Goal: Transaction & Acquisition: Purchase product/service

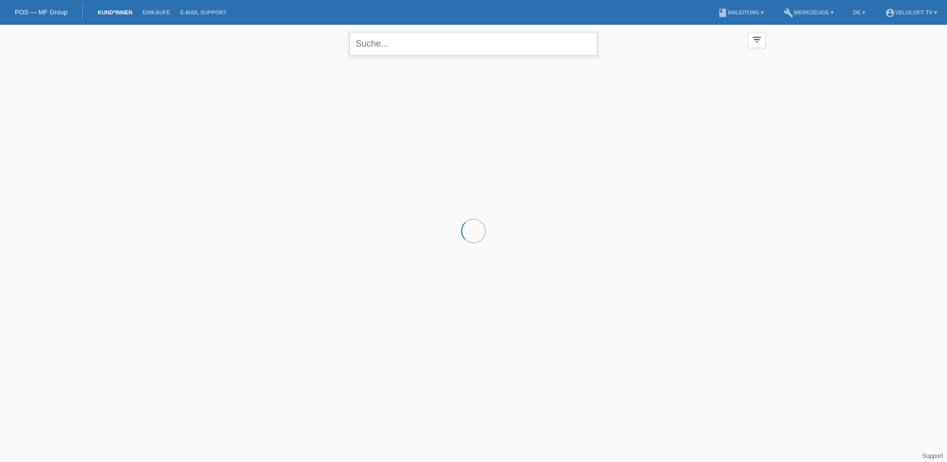
click at [473, 41] on input "text" at bounding box center [474, 43] width 248 height 23
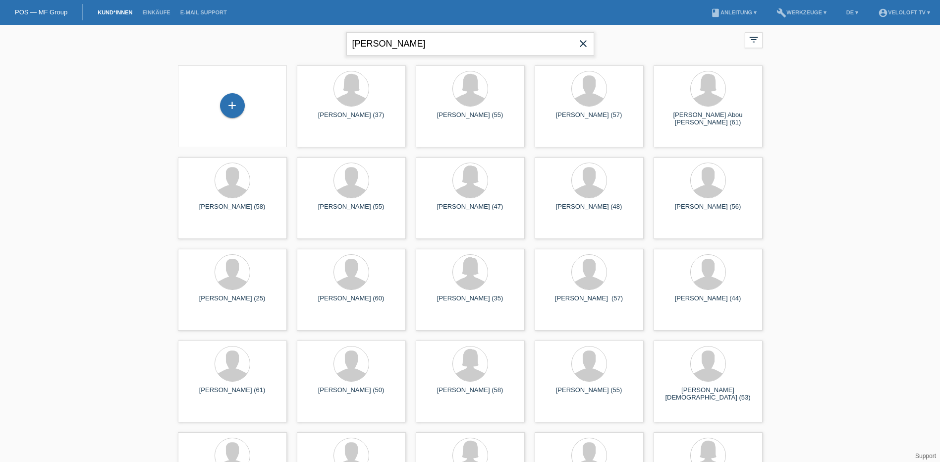
type input "berisha bujar"
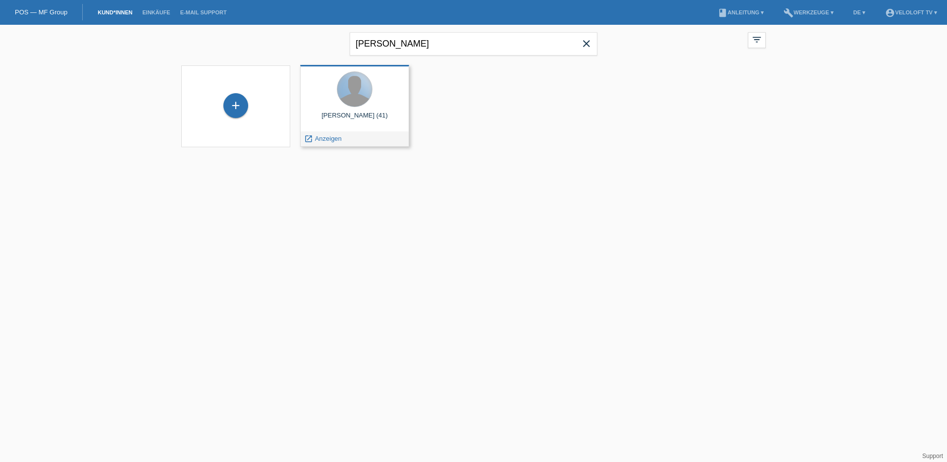
click at [350, 100] on div at bounding box center [354, 89] width 35 height 35
click at [330, 135] on span "Anzeigen" at bounding box center [328, 138] width 27 height 7
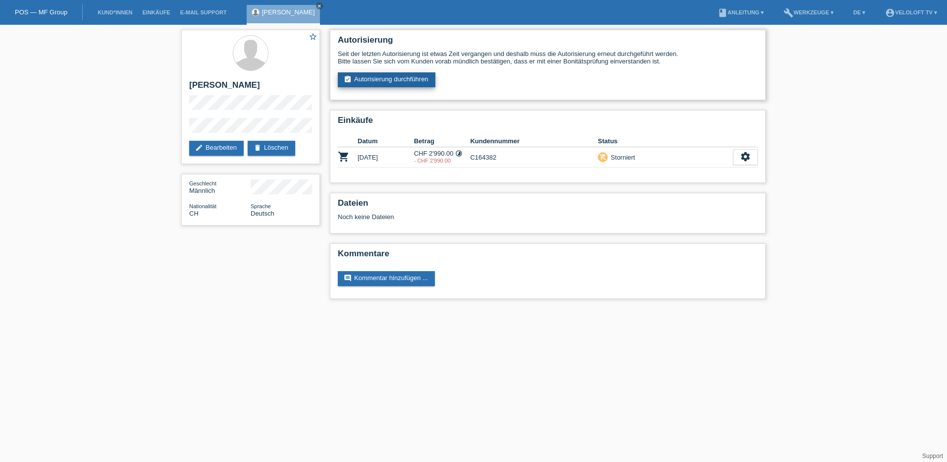
click at [380, 79] on link "assignment_turned_in Autorisierung durchführen" at bounding box center [387, 79] width 98 height 15
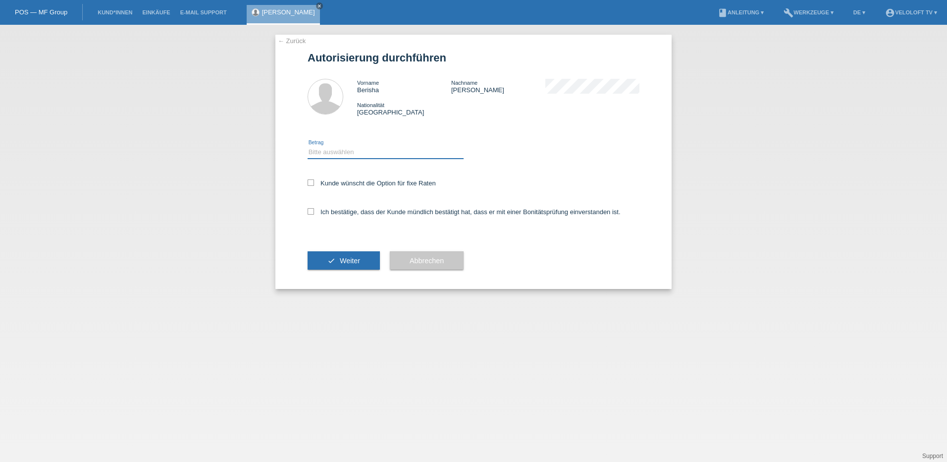
click at [324, 153] on select "Bitte auswählen CHF 1.00 - CHF 499.00 CHF 500.00 - CHF 1'999.00 CHF 2'000.00 - …" at bounding box center [386, 152] width 156 height 12
select select "3"
click at [308, 146] on select "Bitte auswählen CHF 1.00 - CHF 499.00 CHF 500.00 - CHF 1'999.00 CHF 2'000.00 - …" at bounding box center [386, 152] width 156 height 12
click at [311, 184] on icon at bounding box center [311, 182] width 6 height 6
click at [311, 184] on input "Kunde wünscht die Option für fixe Raten" at bounding box center [311, 182] width 6 height 6
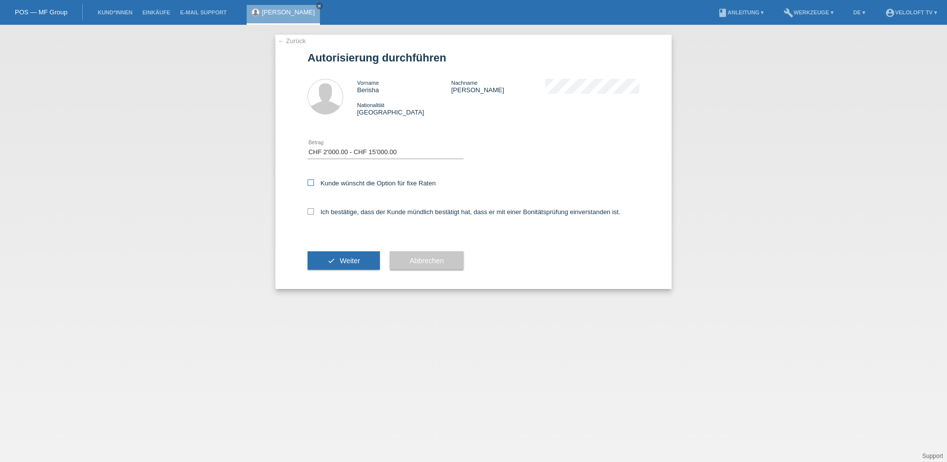
checkbox input "true"
click at [310, 210] on icon at bounding box center [311, 211] width 6 height 6
click at [310, 210] on input "Ich bestätige, dass der Kunde mündlich bestätigt hat, dass er mit einer Bonität…" at bounding box center [311, 211] width 6 height 6
checkbox input "true"
click at [337, 257] on button "check Weiter" at bounding box center [344, 260] width 72 height 19
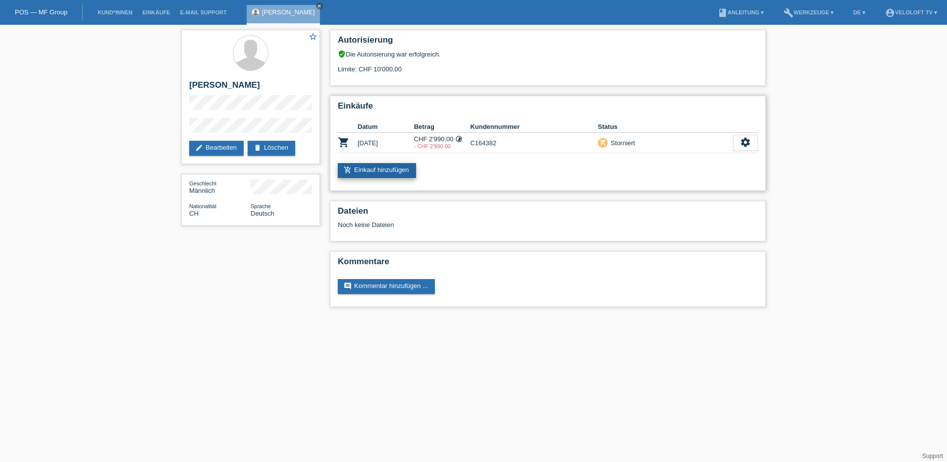
click at [391, 171] on link "add_shopping_cart Einkauf hinzufügen" at bounding box center [377, 170] width 78 height 15
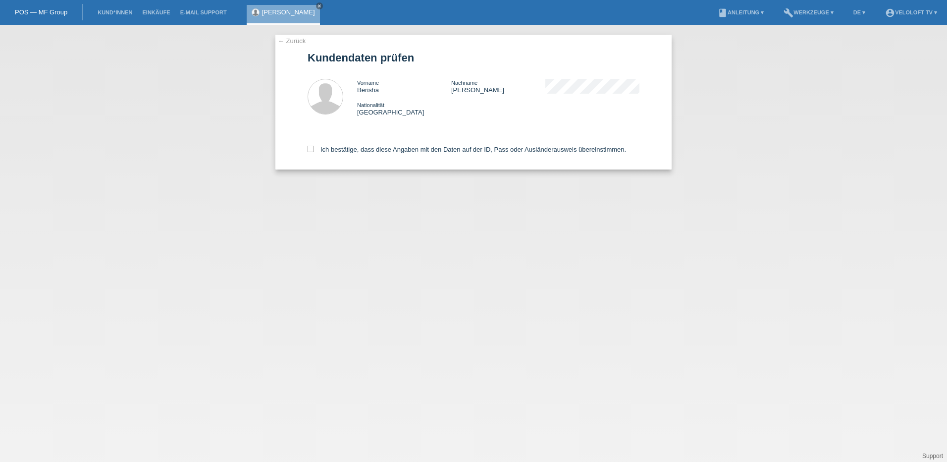
drag, startPoint x: 311, startPoint y: 148, endPoint x: 325, endPoint y: 161, distance: 19.6
click at [311, 148] on icon at bounding box center [311, 149] width 6 height 6
click at [311, 148] on input "Ich bestätige, dass diese Angaben mit den Daten auf der ID, Pass oder Ausländer…" at bounding box center [311, 149] width 6 height 6
checkbox input "true"
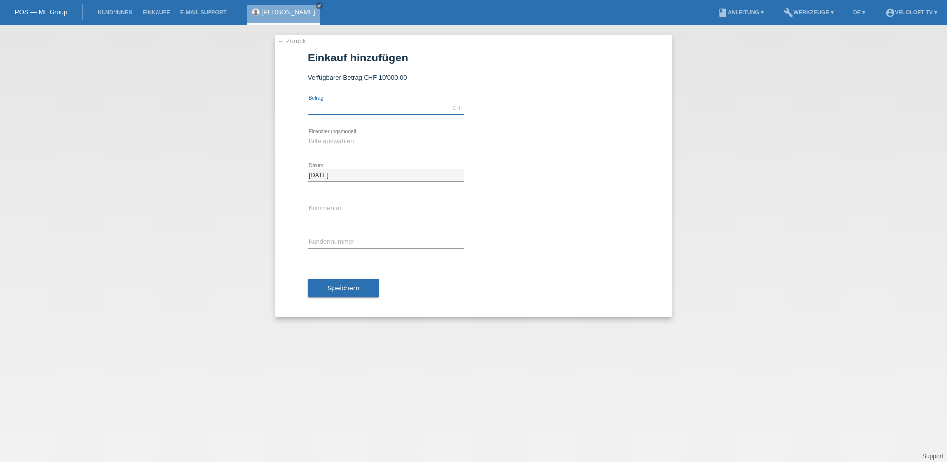
click at [329, 106] on input "text" at bounding box center [386, 108] width 156 height 12
type input "3232.20"
click at [339, 144] on select "Bitte auswählen Fixe Raten Kauf auf Rechnung mit Teilzahlungsoption" at bounding box center [386, 141] width 156 height 12
select select "77"
click at [308, 135] on select "Bitte auswählen Fixe Raten Kauf auf Rechnung mit Teilzahlungsoption" at bounding box center [386, 141] width 156 height 12
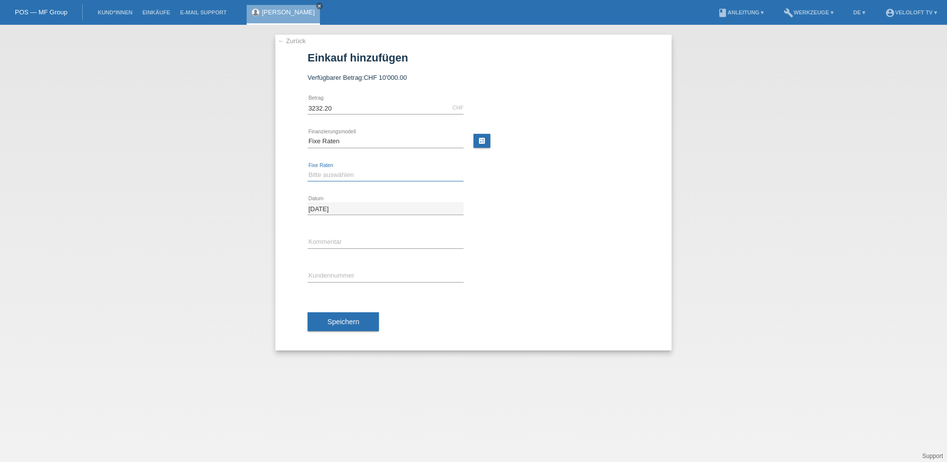
click at [340, 174] on select "Bitte auswählen 4 Raten 5 Raten 6 Raten 7 Raten 8 Raten 9 Raten 10 Raten 11 Rat…" at bounding box center [386, 175] width 156 height 12
select select "202"
click at [308, 169] on select "Bitte auswählen 4 Raten 5 Raten 6 Raten 7 Raten 8 Raten 9 Raten 10 Raten 11 Rat…" at bounding box center [386, 175] width 156 height 12
click at [334, 274] on input "text" at bounding box center [386, 276] width 156 height 12
click at [348, 280] on input "C164" at bounding box center [386, 276] width 156 height 12
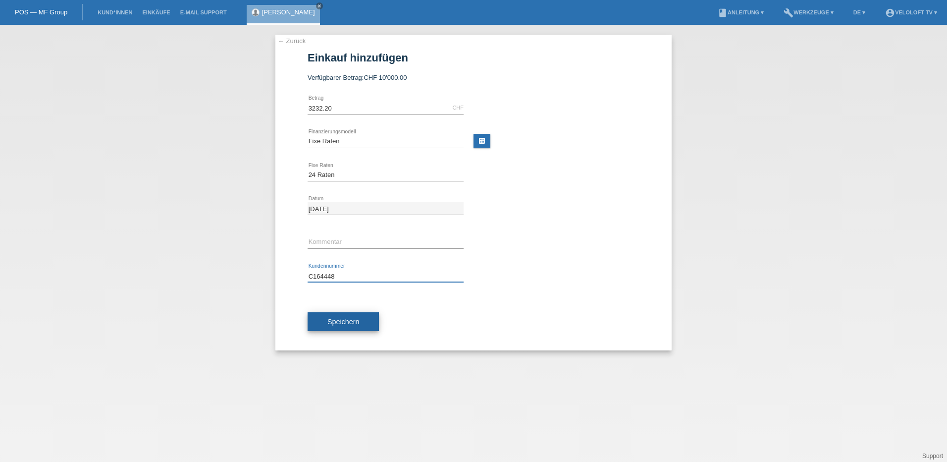
type input "C164448"
click at [345, 321] on span "Speichern" at bounding box center [344, 322] width 32 height 8
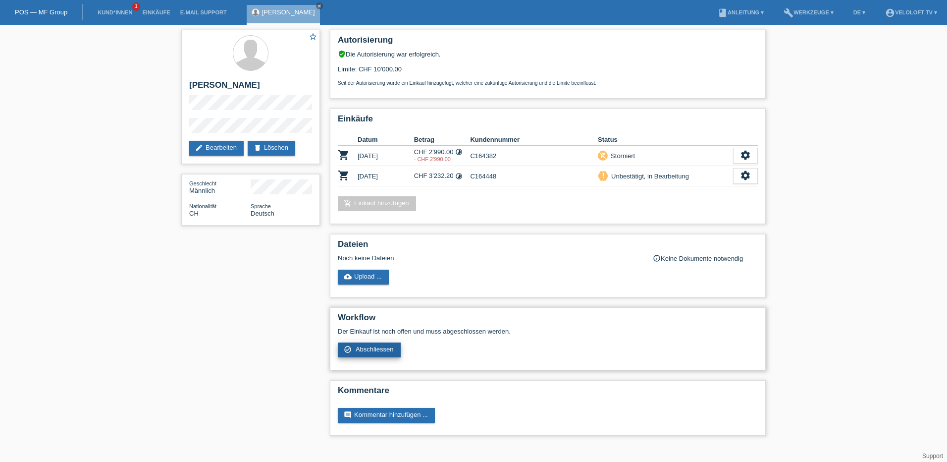
click at [364, 355] on link "check_circle_outline Abschliessen" at bounding box center [369, 349] width 63 height 15
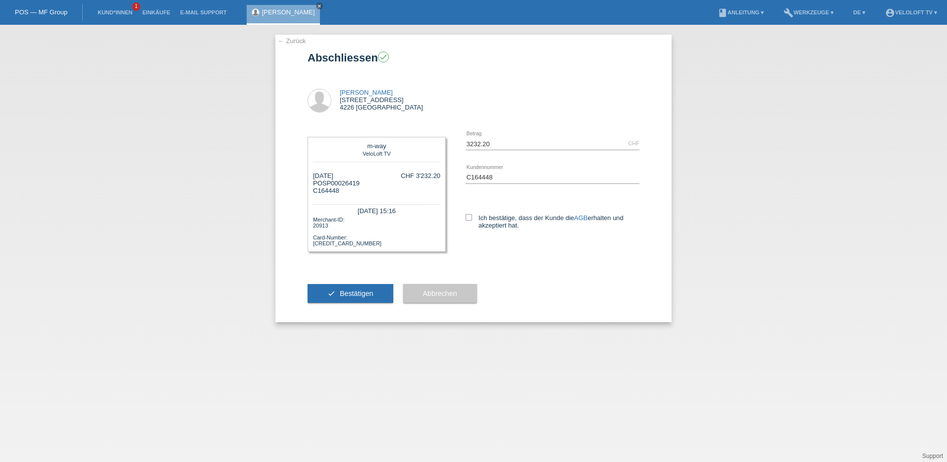
click at [464, 219] on div "3232.20 CHF error [GEOGRAPHIC_DATA] C164448 error AGB" at bounding box center [543, 187] width 194 height 121
click at [337, 297] on button "check Bestätigen" at bounding box center [351, 293] width 86 height 19
click at [470, 217] on icon at bounding box center [469, 217] width 6 height 6
click at [470, 217] on input "Ich bestätige, dass der Kunde die AGB erhalten und akzeptiert hat." at bounding box center [469, 217] width 6 height 6
checkbox input "true"
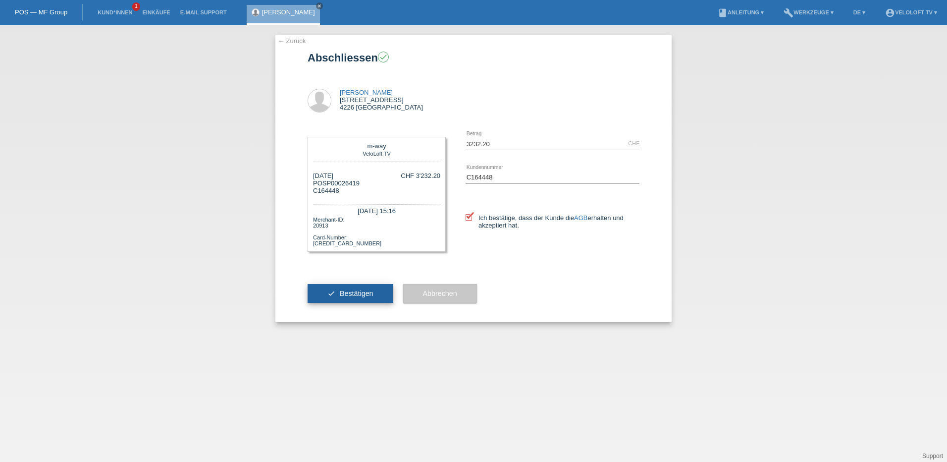
click at [338, 293] on button "check Bestätigen" at bounding box center [351, 293] width 86 height 19
